Goal: Navigation & Orientation: Understand site structure

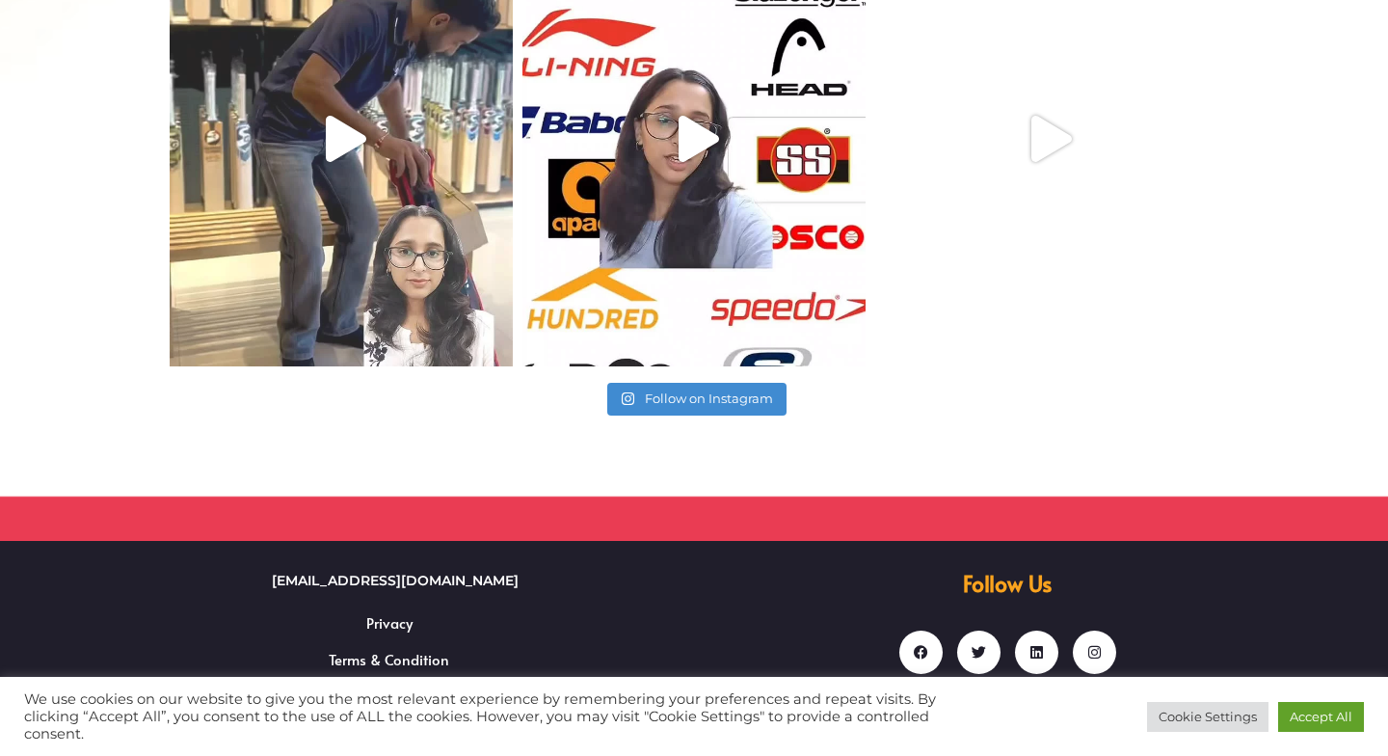
scroll to position [1462, 0]
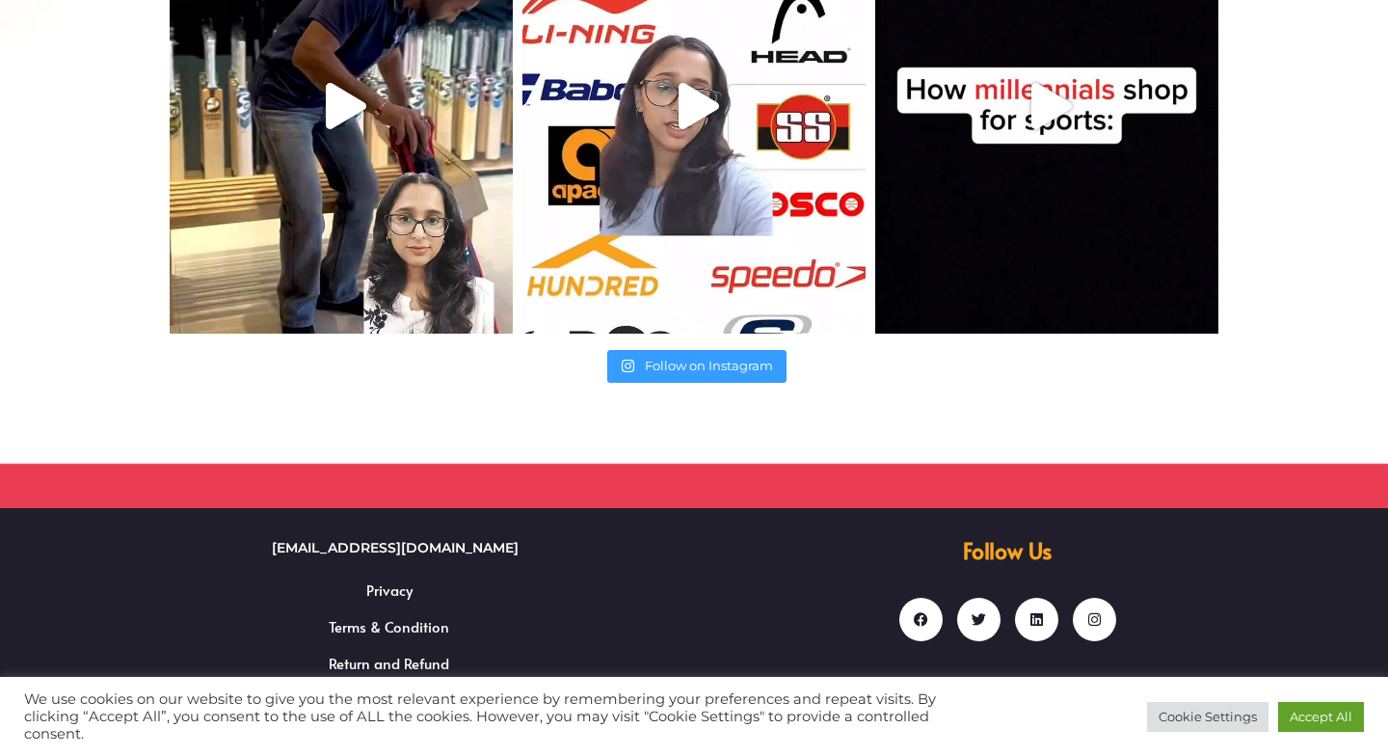
click at [713, 372] on link "Follow on Instagram" at bounding box center [696, 366] width 179 height 33
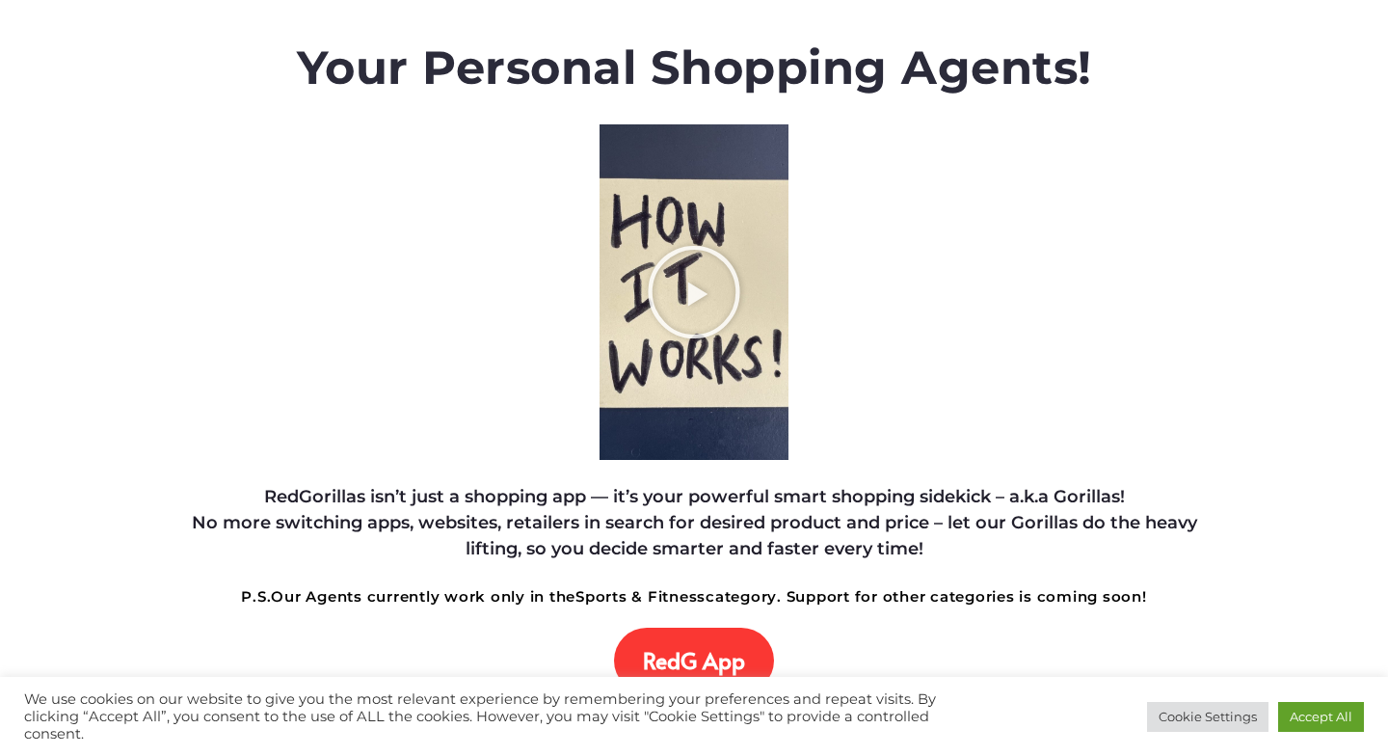
scroll to position [0, 0]
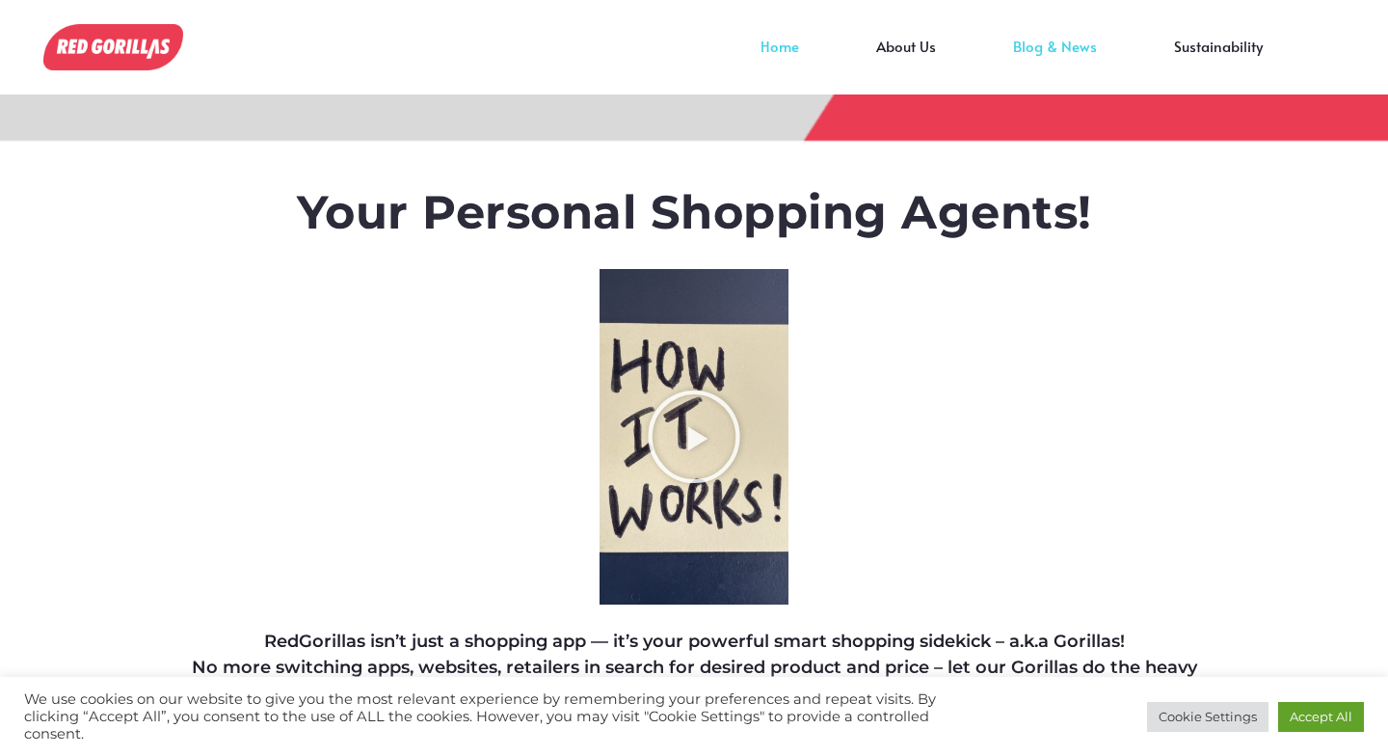
click at [1041, 65] on link "Blog & News" at bounding box center [1055, 60] width 161 height 29
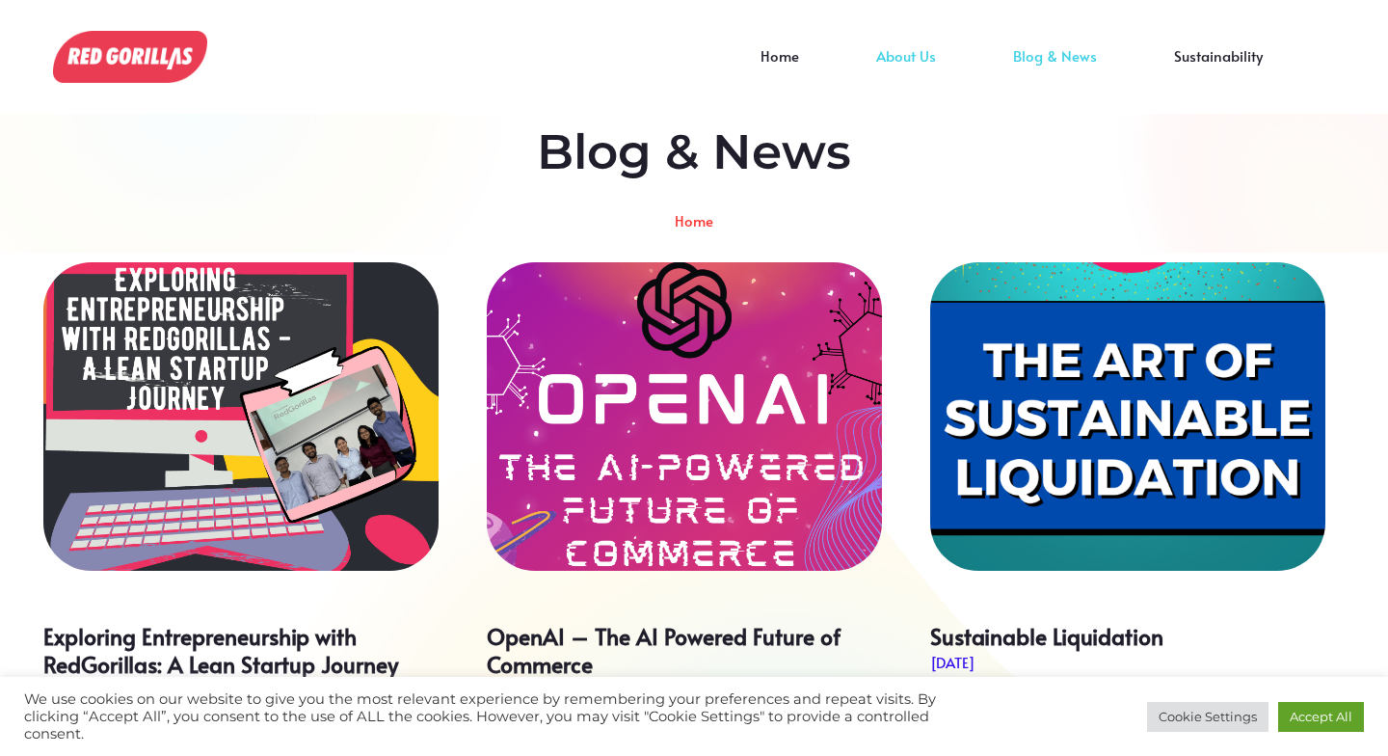
click at [905, 65] on link "About Us" at bounding box center [906, 70] width 137 height 29
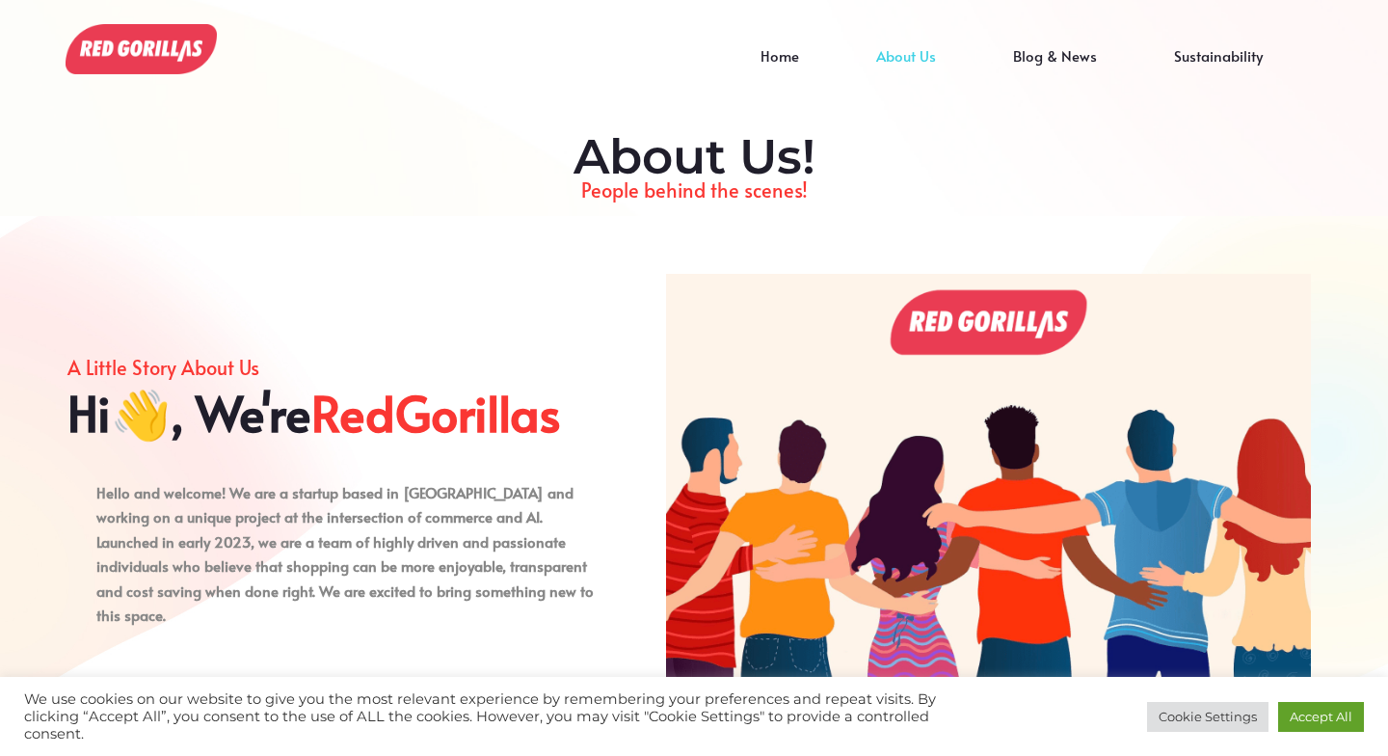
click at [149, 55] on img at bounding box center [141, 49] width 151 height 50
